Goal: Information Seeking & Learning: Learn about a topic

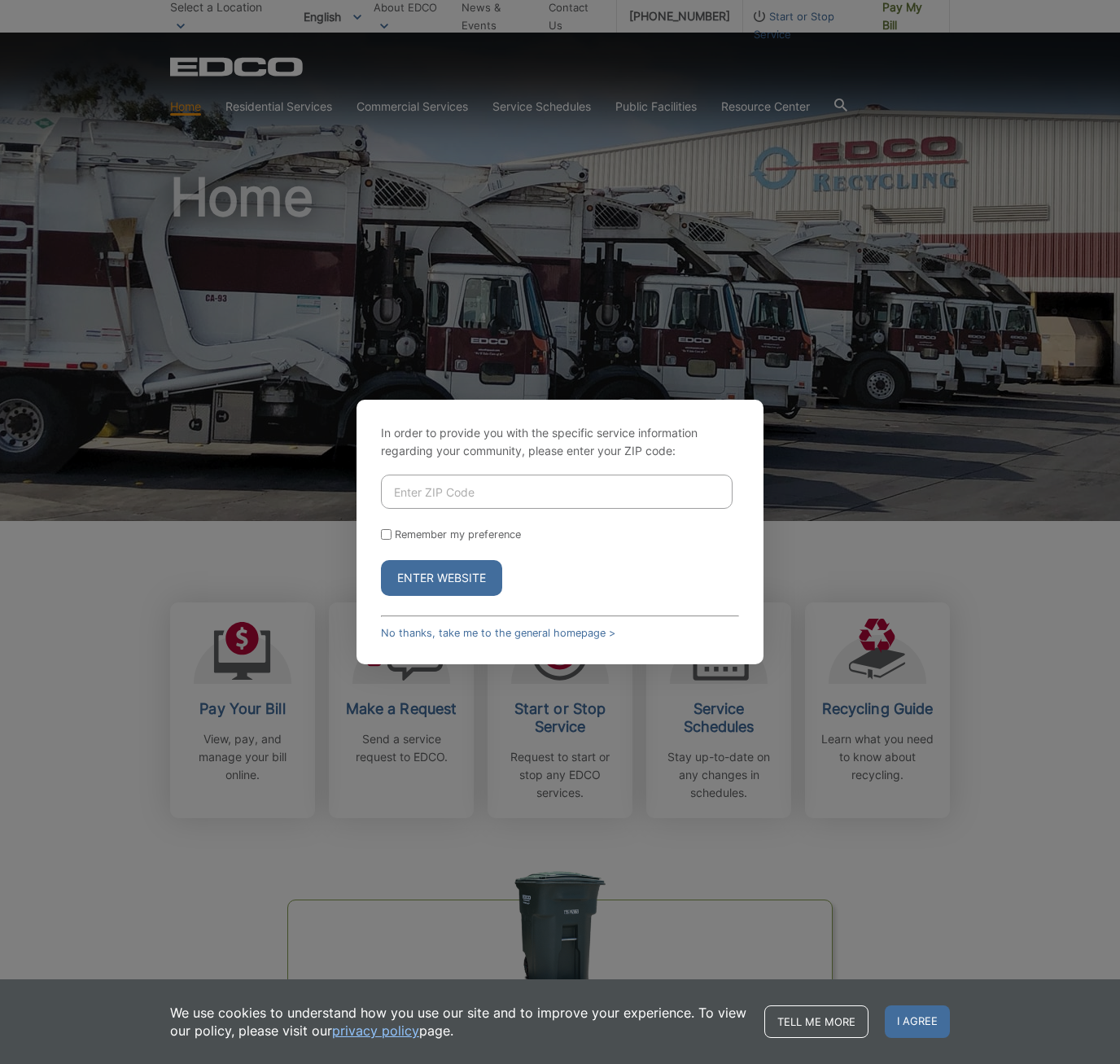
click at [499, 484] on input "Enter ZIP Code" at bounding box center [557, 492] width 352 height 34
type input "91945"
click at [533, 636] on link "No thanks, take me to the general homepage >" at bounding box center [498, 632] width 235 height 12
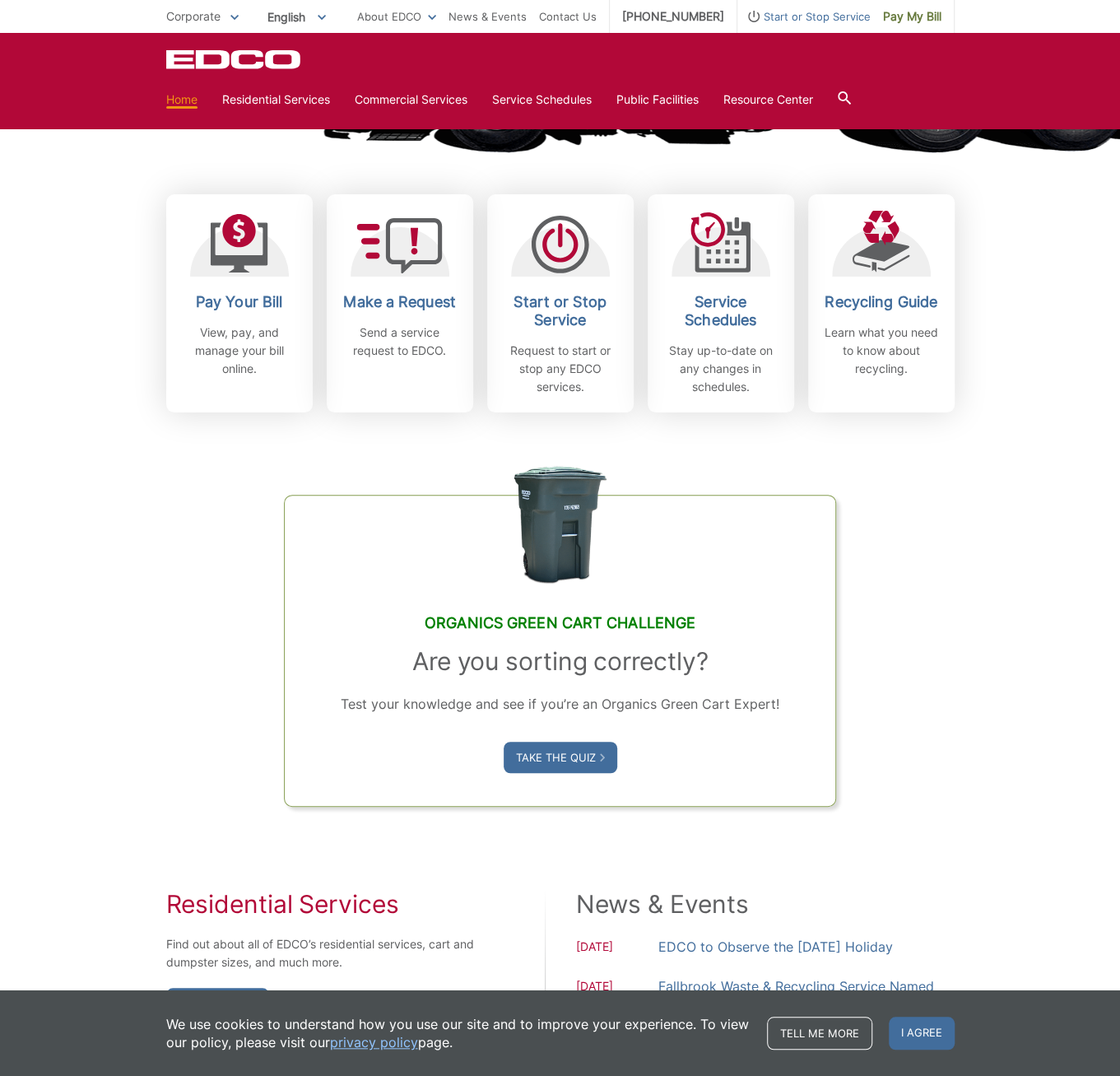
scroll to position [411, 0]
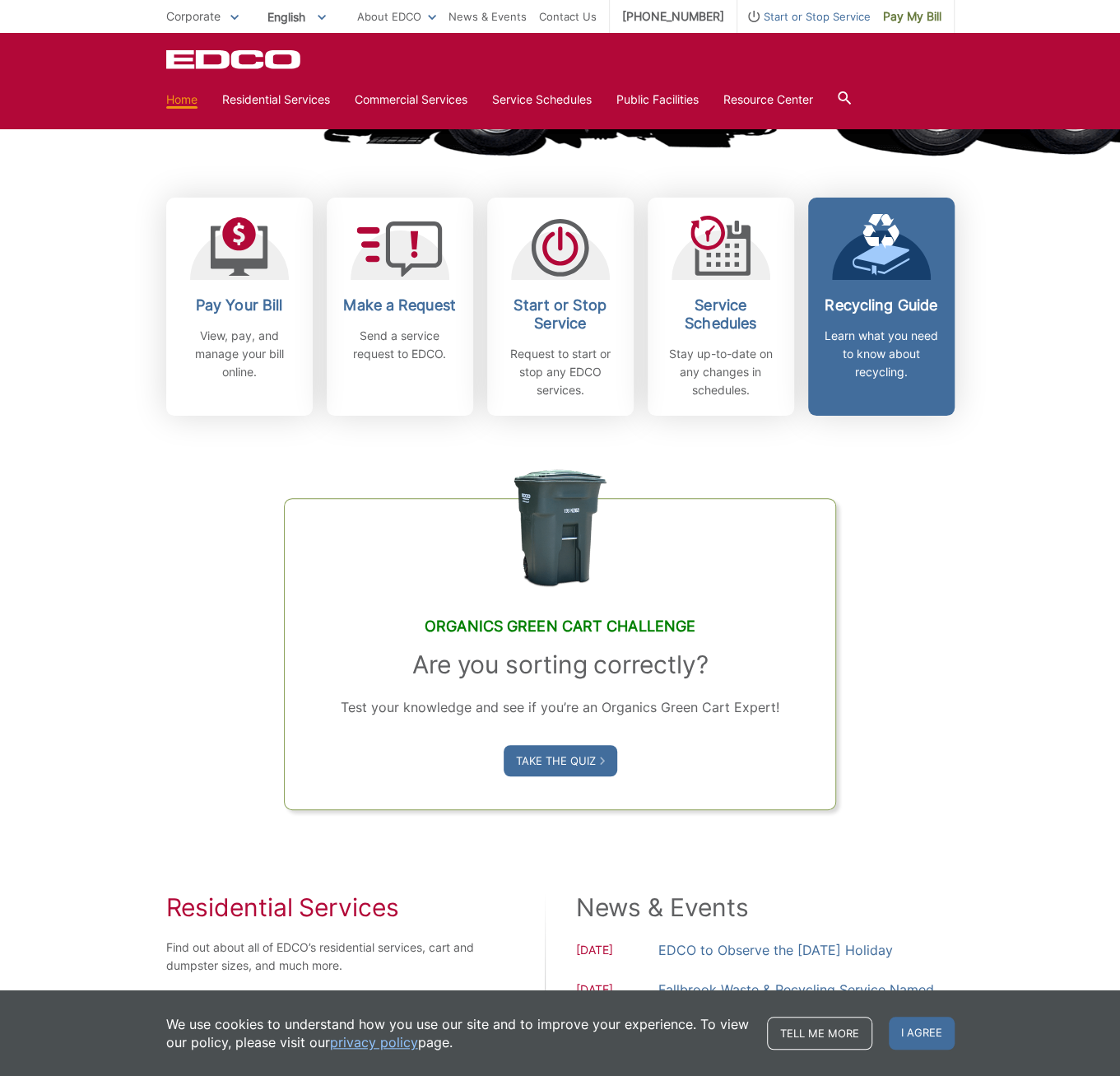
click at [907, 378] on p "Learn what you need to know about recycling." at bounding box center [881, 354] width 121 height 55
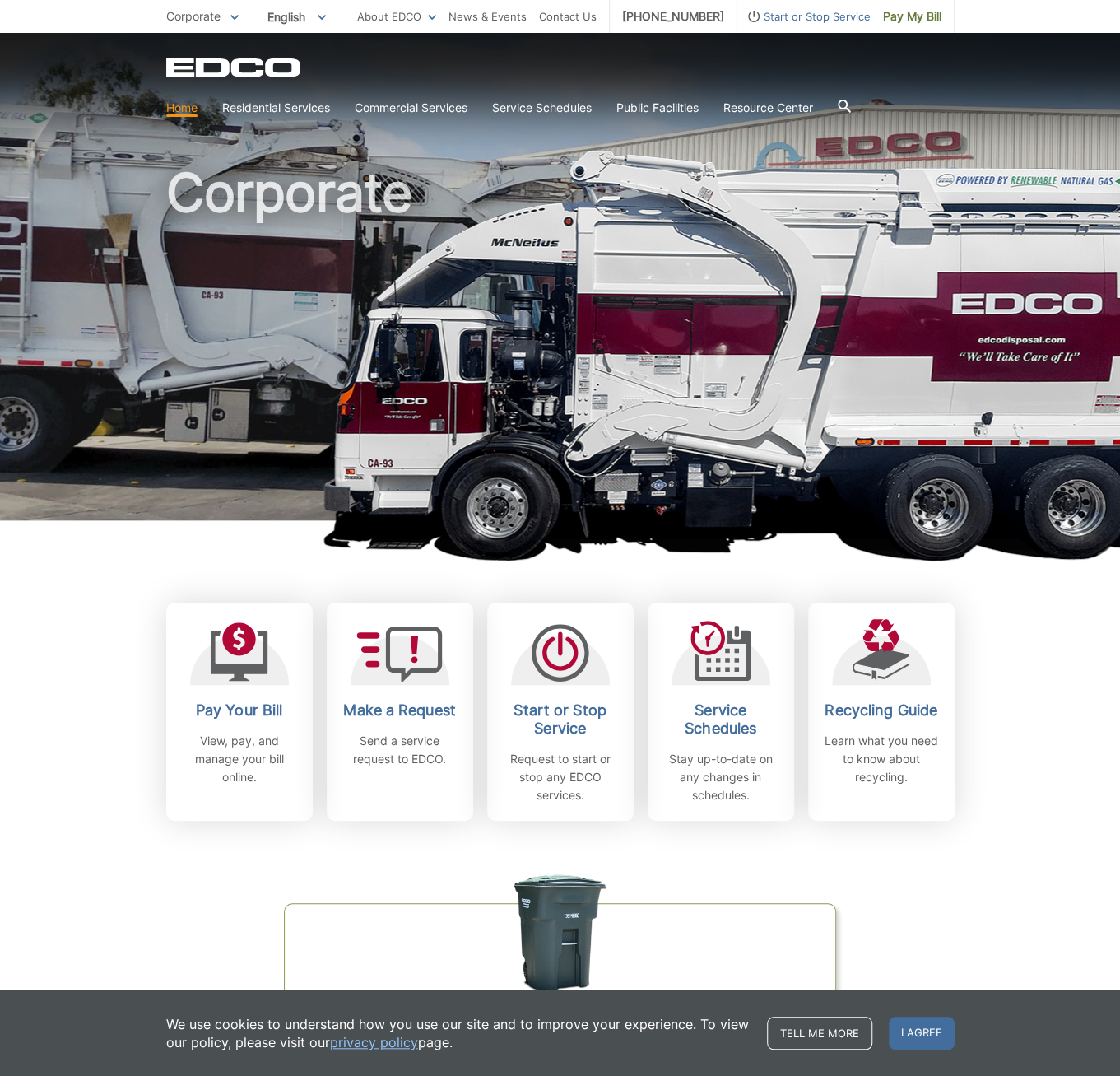
scroll to position [0, 0]
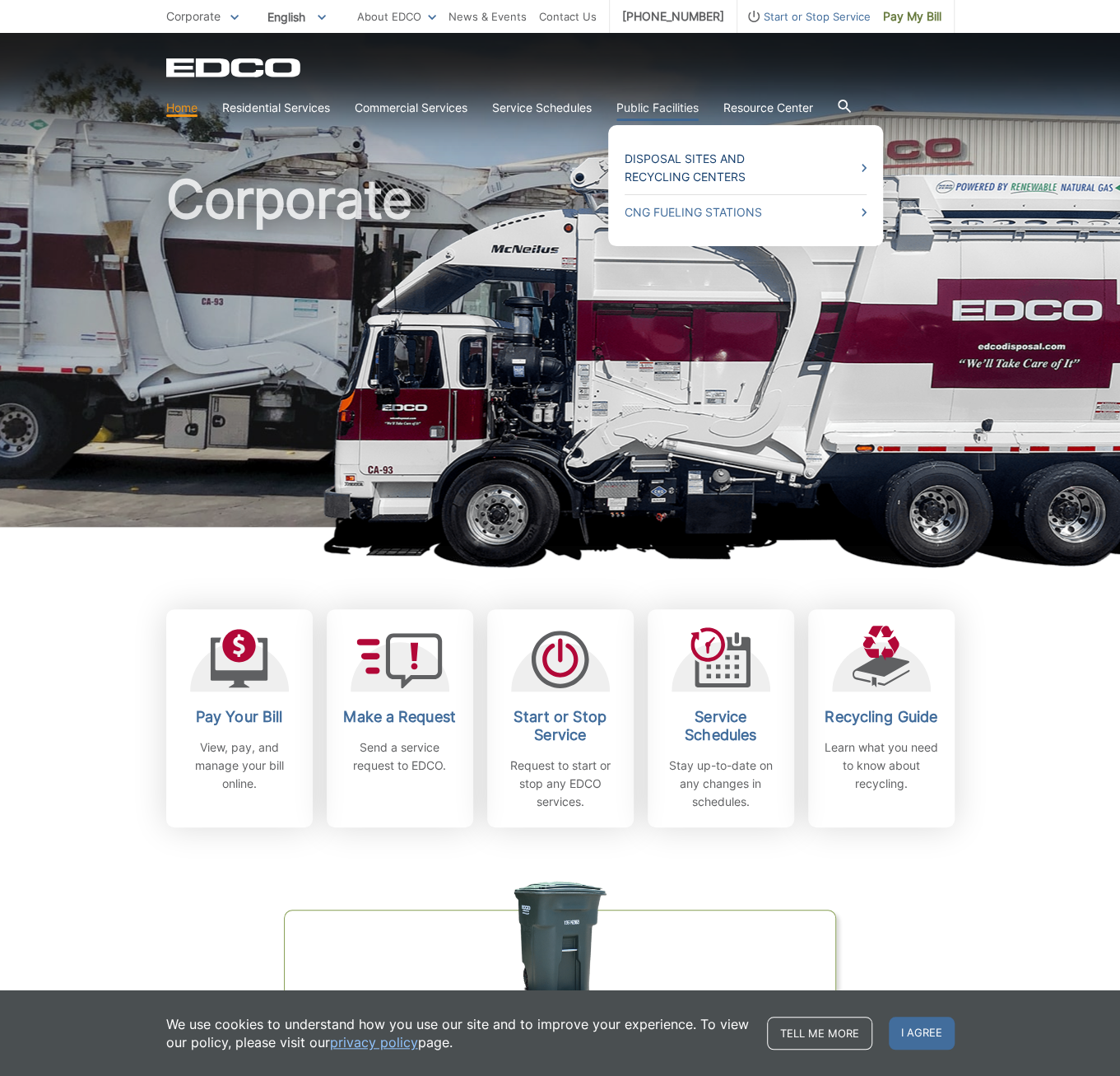
click at [699, 164] on link "Disposal Sites and Recycling Centers" at bounding box center [745, 168] width 242 height 36
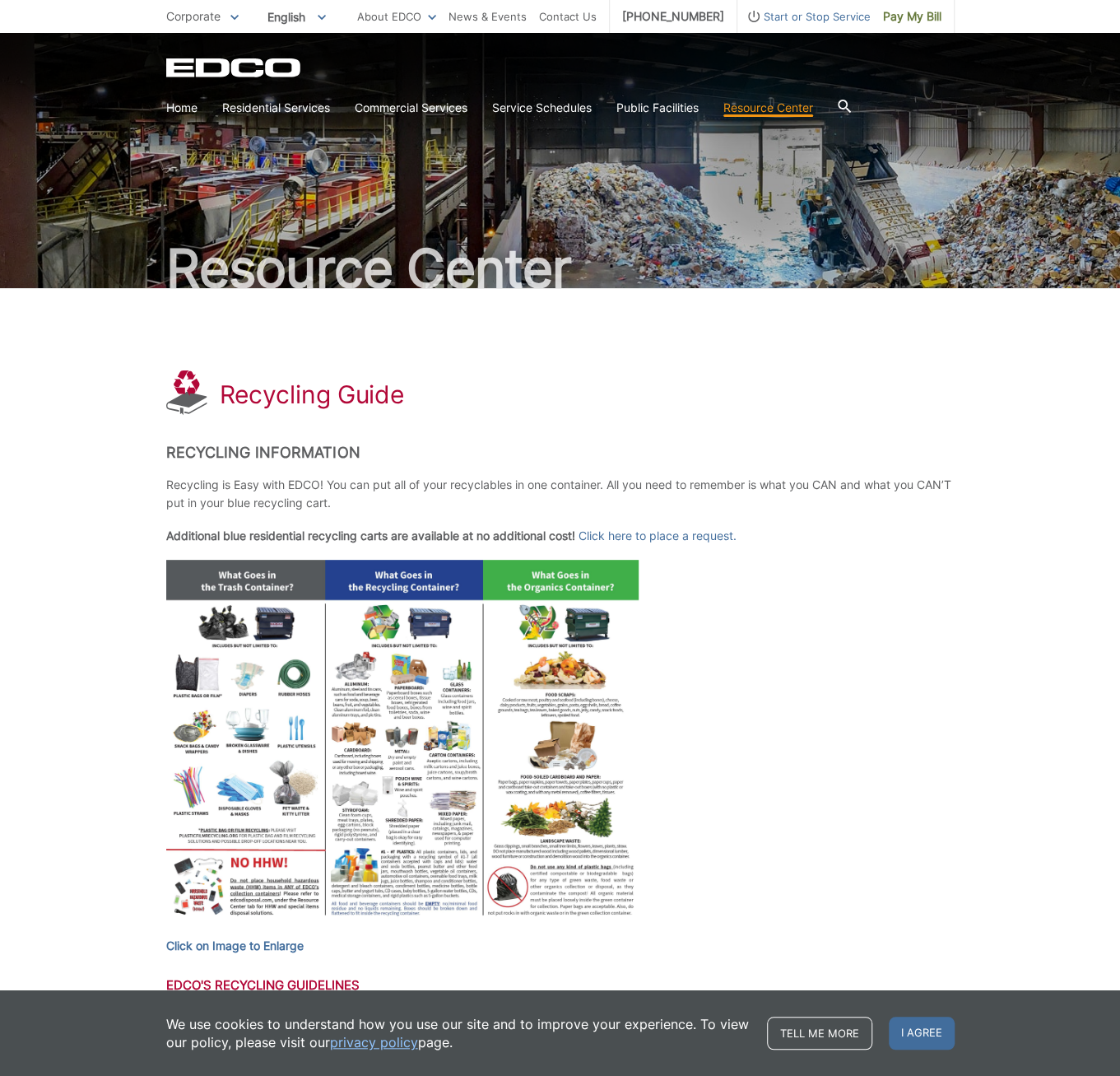
click at [442, 725] on img at bounding box center [403, 743] width 473 height 365
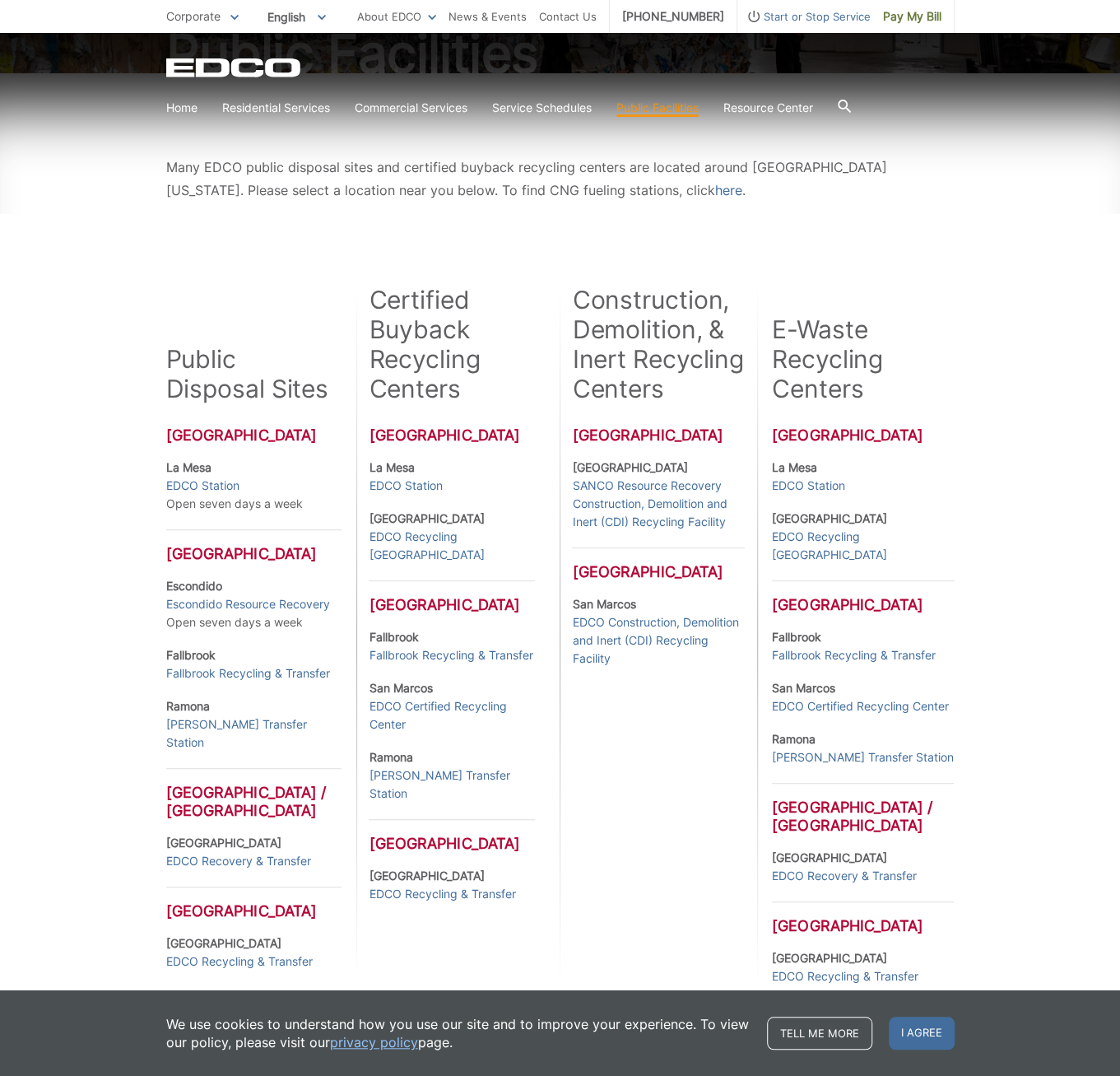
scroll to position [247, 0]
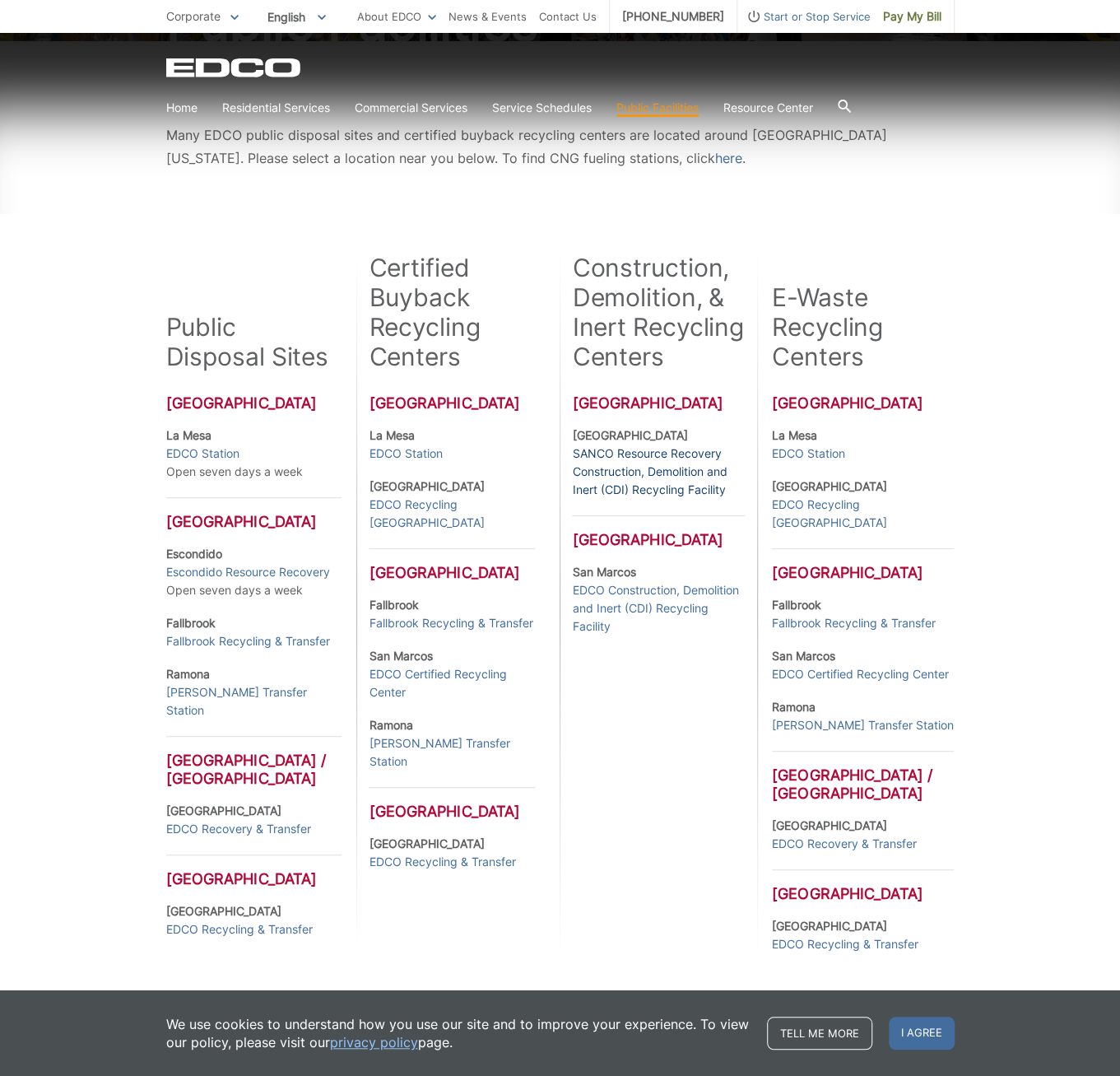
click at [652, 465] on link "SANCO Resource Recovery Construction, Demolition and Inert (CDI) Recycling Faci…" at bounding box center [658, 472] width 172 height 55
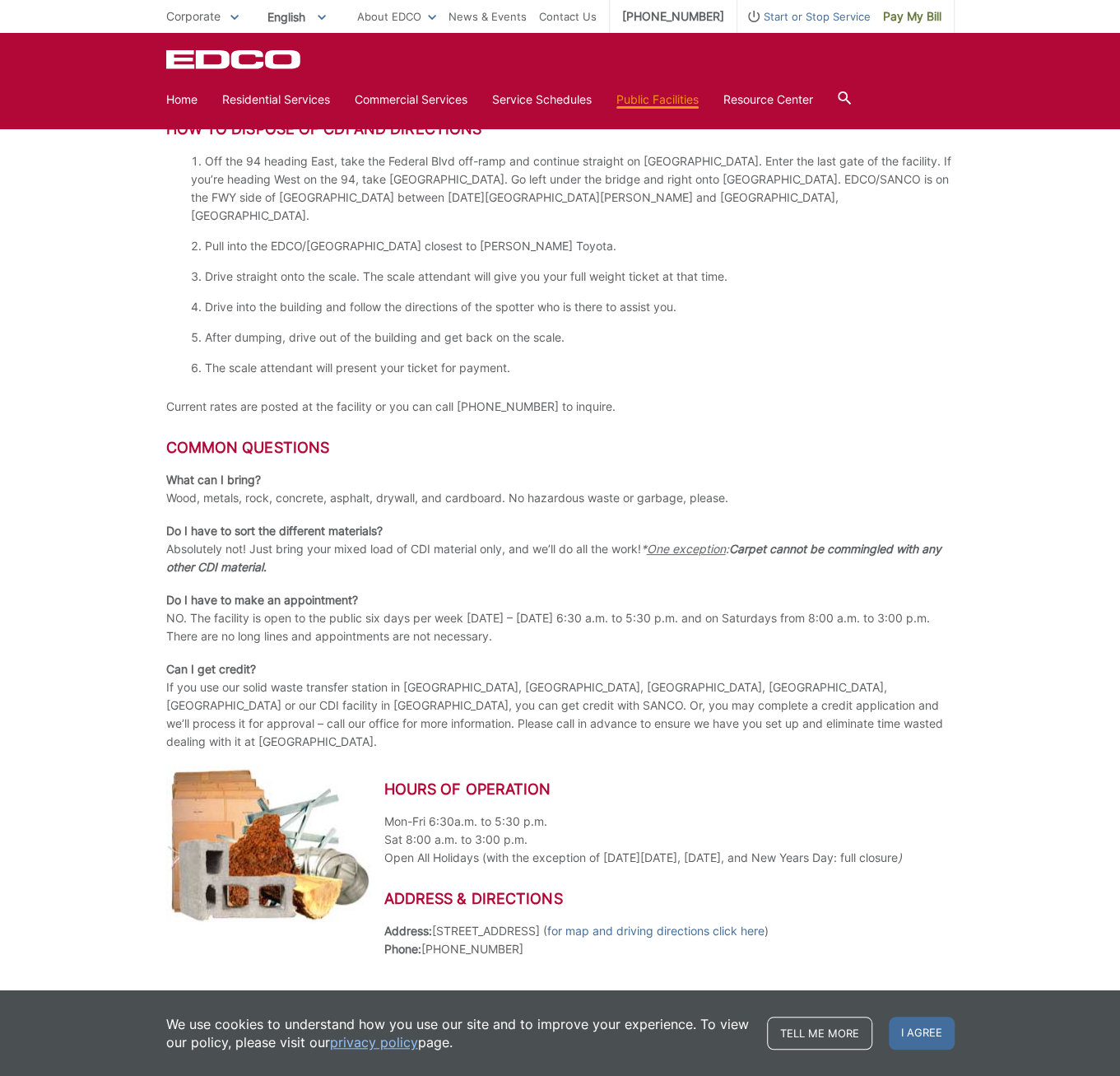
scroll to position [1251, 0]
